Goal: Navigation & Orientation: Find specific page/section

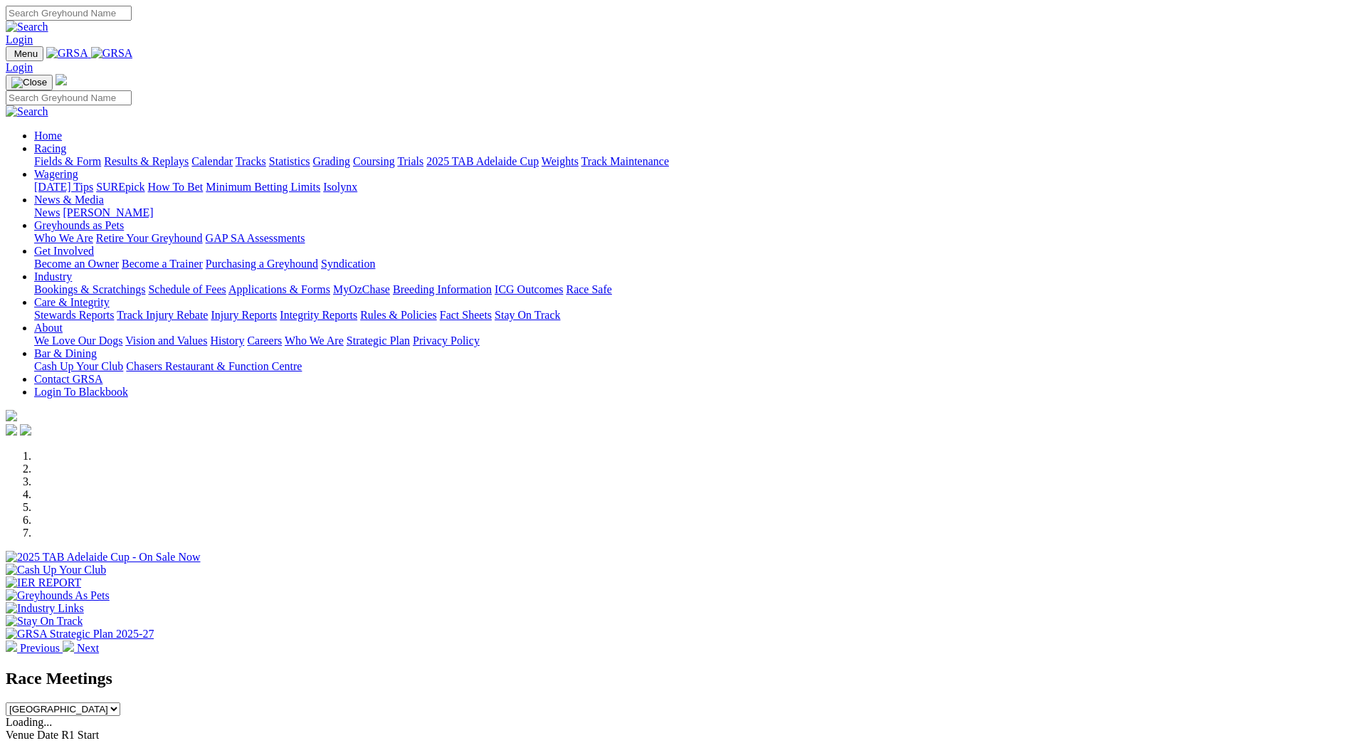
click at [104, 194] on link "News & Media" at bounding box center [69, 200] width 70 height 12
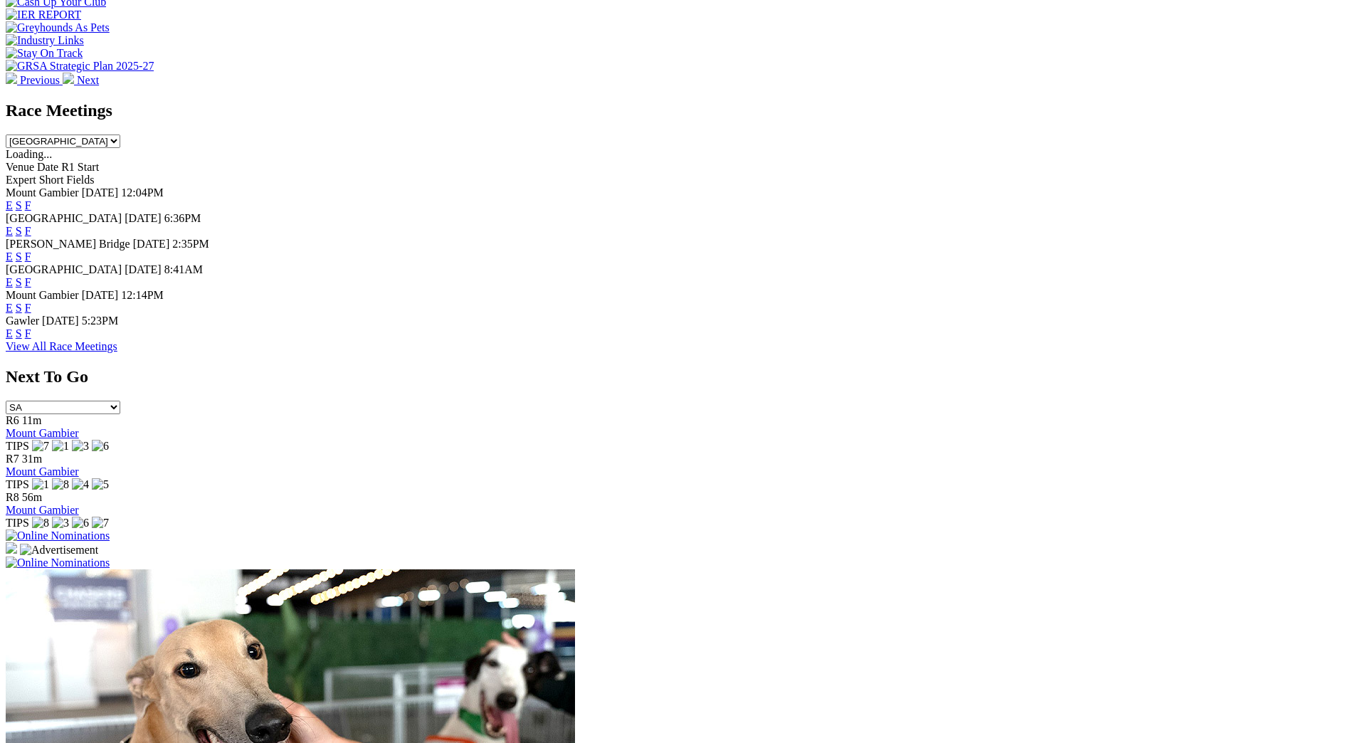
scroll to position [569, 0]
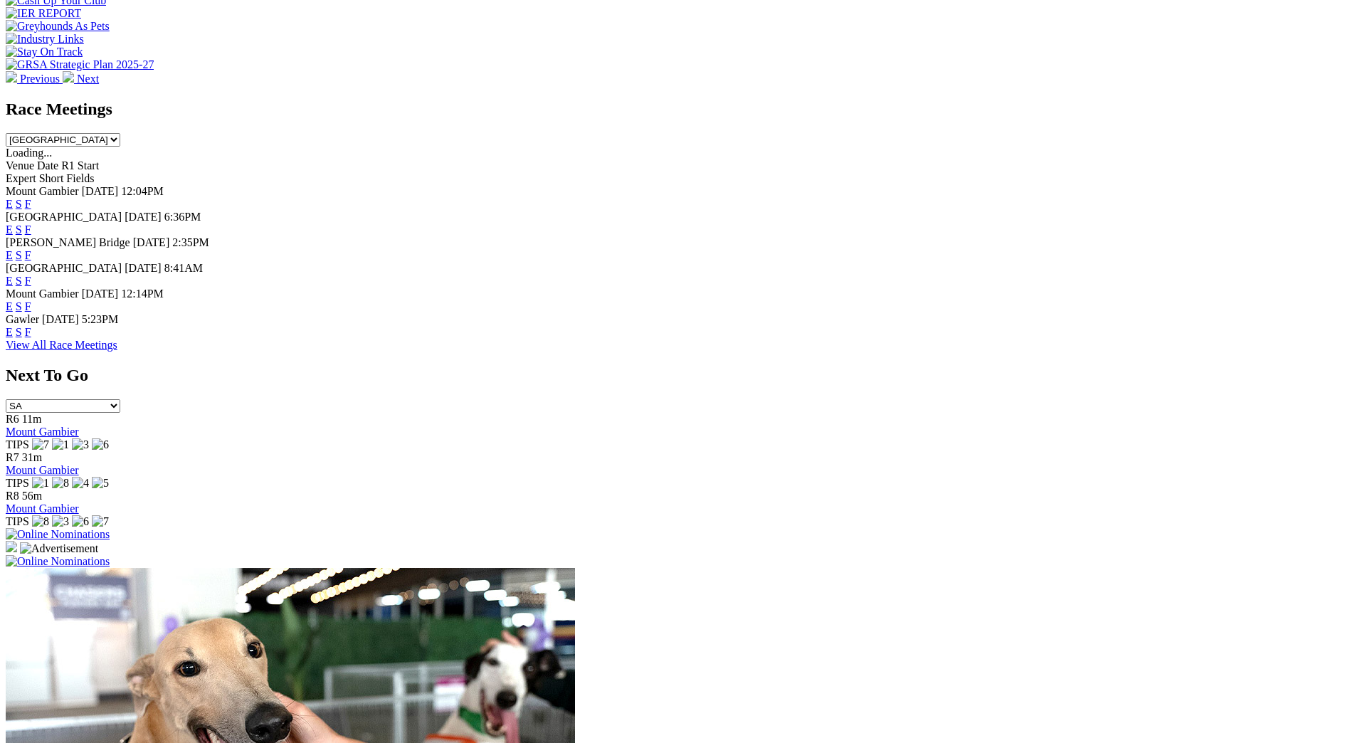
click at [117, 351] on link "View All Race Meetings" at bounding box center [62, 345] width 112 height 12
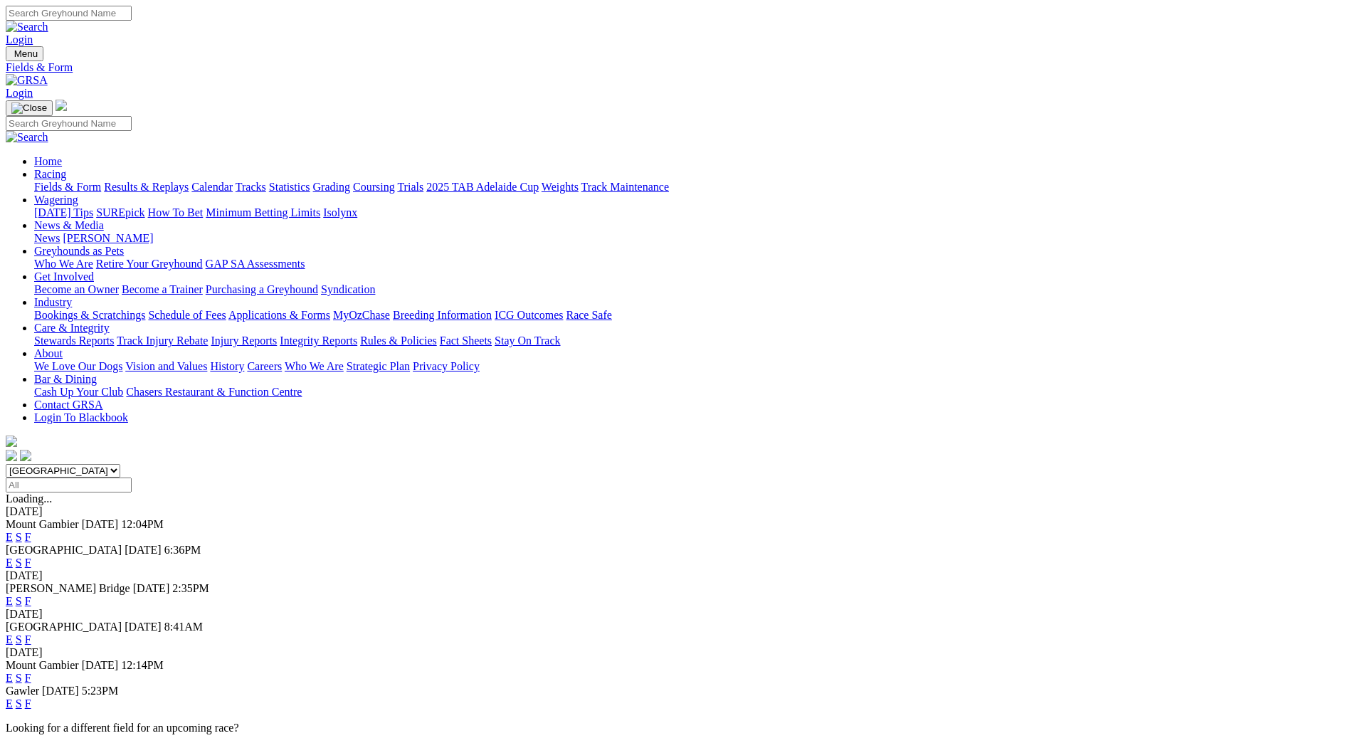
click at [153, 232] on link "[PERSON_NAME]" at bounding box center [108, 238] width 90 height 12
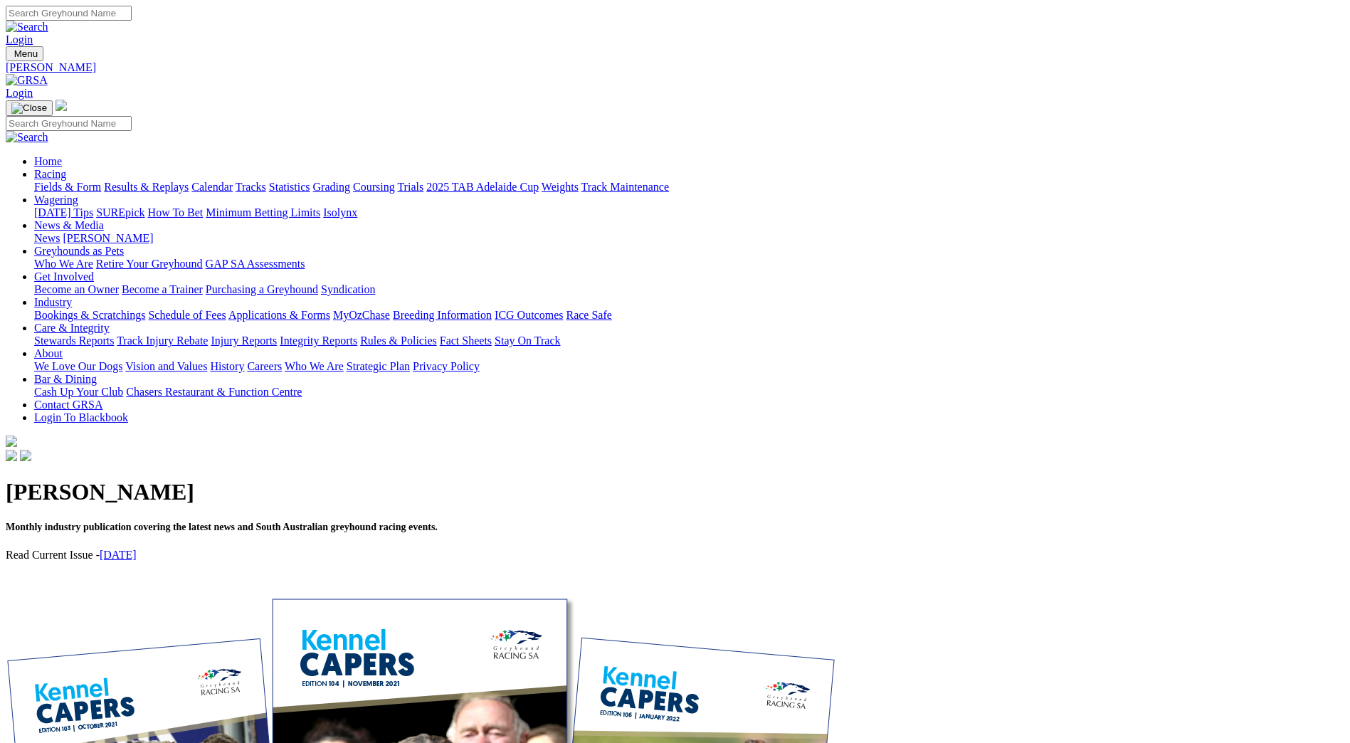
click at [137, 549] on link "August 2025" at bounding box center [118, 555] width 37 height 12
